Goal: Find specific page/section: Find specific page/section

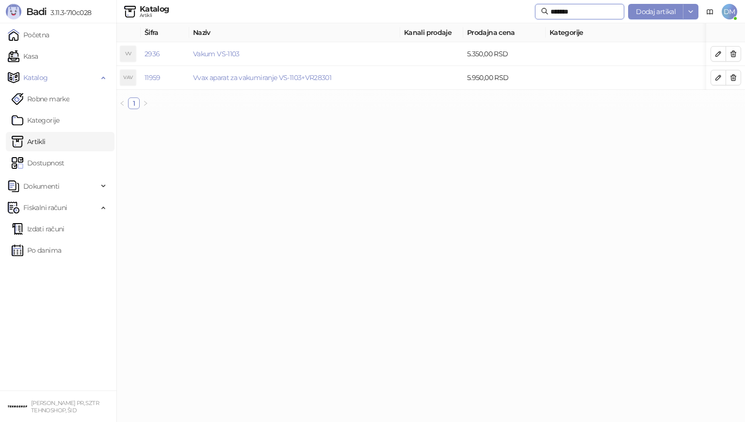
click at [587, 12] on input "*******" at bounding box center [585, 11] width 68 height 11
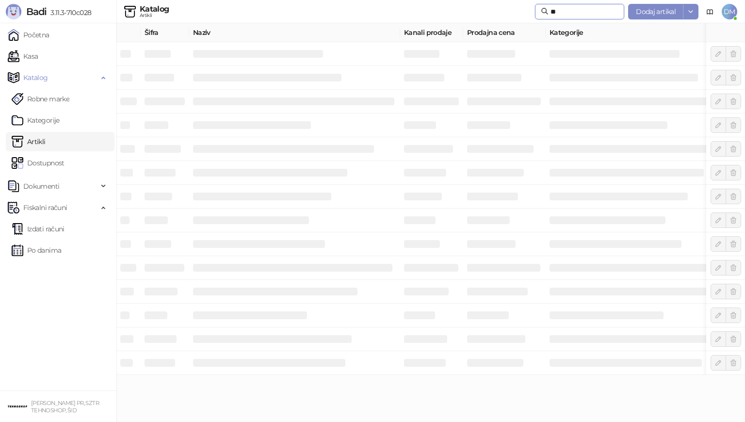
type input "*"
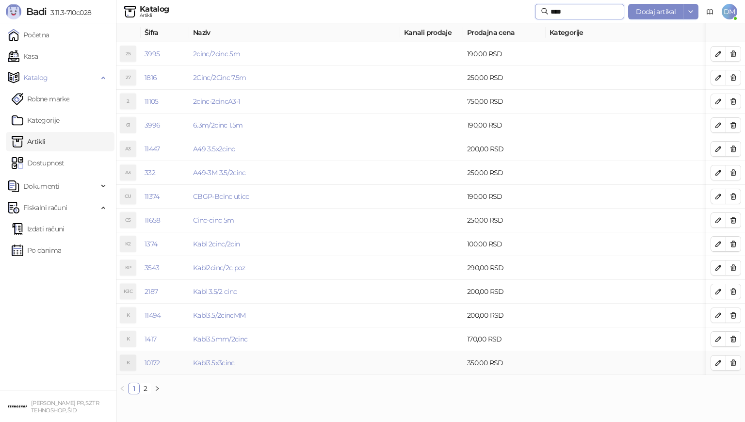
type input "****"
